Goal: Find contact information: Find contact information

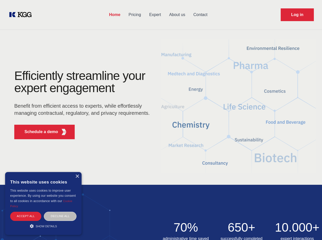
click at [161, 120] on div "Efficiently streamline your expert engagement Benefit from efficient access to …" at bounding box center [83, 107] width 155 height 74
click at [38, 132] on p "Schedule a demo" at bounding box center [41, 132] width 34 height 6
click at [77, 176] on div "× This website uses cookies This website uses cookies to improve user experienc…" at bounding box center [43, 203] width 76 height 63
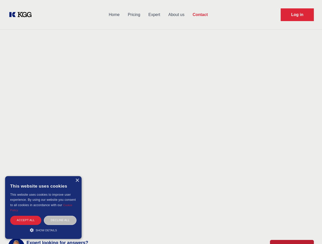
click at [26, 216] on div "Accept all" at bounding box center [25, 220] width 31 height 9
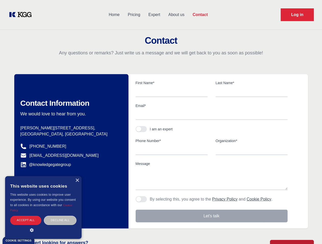
click at [60, 216] on div "Decline all" at bounding box center [60, 220] width 33 height 9
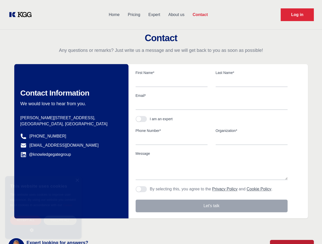
click at [43, 226] on main "Contact Any questions or remarks? Just write us a message and we will get back …" at bounding box center [161, 132] width 322 height 265
